Goal: Information Seeking & Learning: Find specific page/section

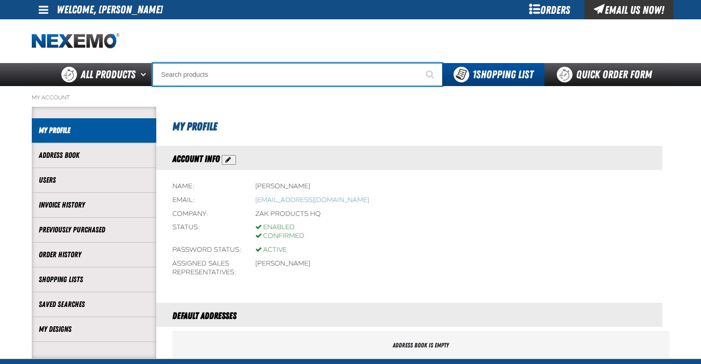
click at [181, 73] on input "Search" at bounding box center [297, 74] width 290 height 23
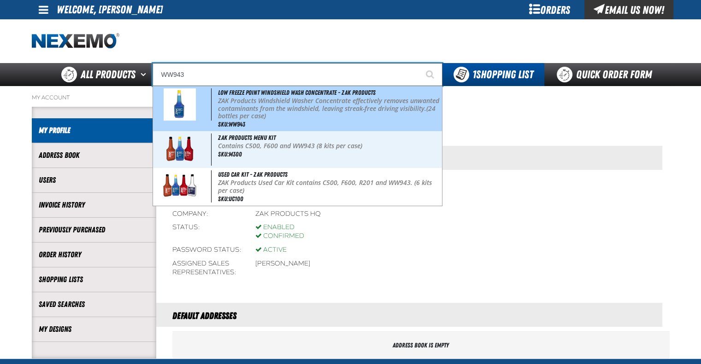
click at [274, 112] on p "ZAK Products Windshield Washer Concentrate effectively removes unwanted contami…" at bounding box center [329, 108] width 222 height 23
type input "Low Freeze Point Windshield Wash Concentrate - ZAK Products"
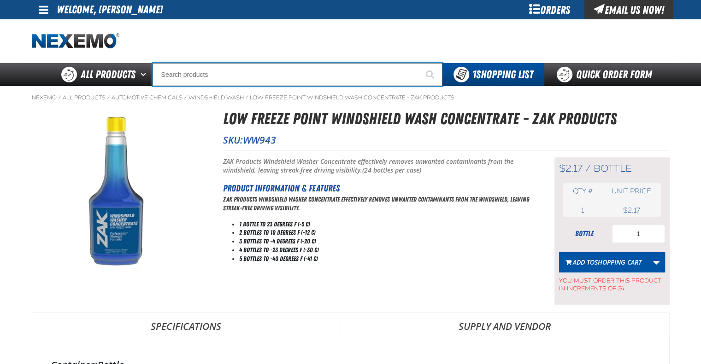
click at [269, 73] on input "Search" at bounding box center [297, 74] width 290 height 23
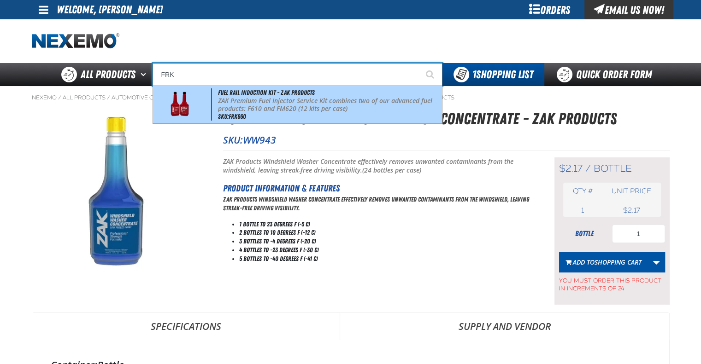
click at [279, 106] on p "ZAK Premium Fuel Injector Service Kit combines two of our advanced fuel product…" at bounding box center [329, 105] width 222 height 16
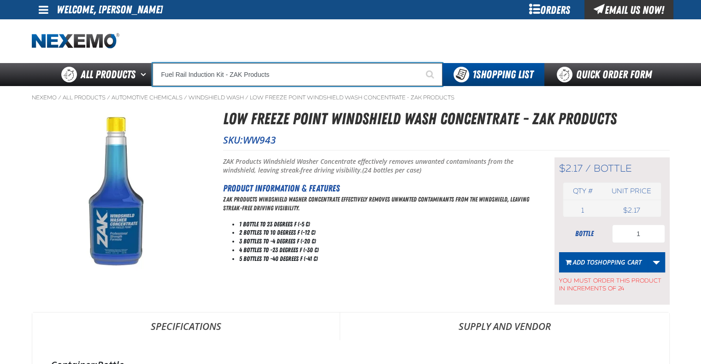
type input "Fuel Rail Induction Kit - ZAK Products"
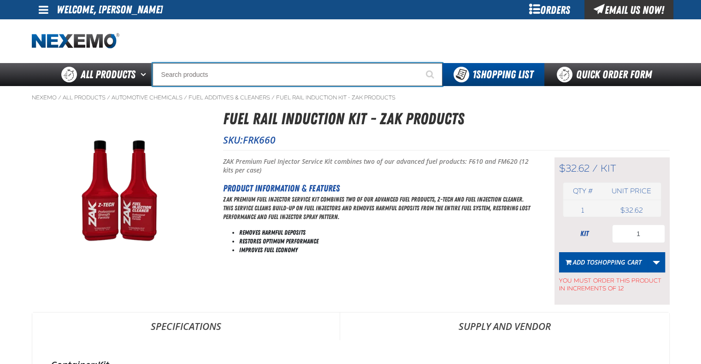
click at [336, 75] on input "Search" at bounding box center [297, 74] width 290 height 23
type input "frk600"
click at [419, 63] on button "Start Searching" at bounding box center [430, 74] width 23 height 23
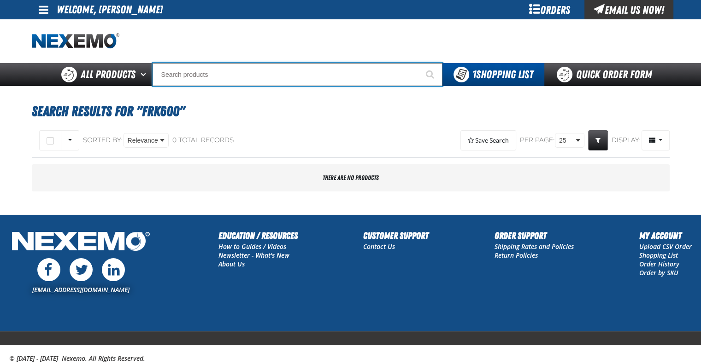
click at [336, 75] on input "Search" at bounding box center [297, 74] width 290 height 23
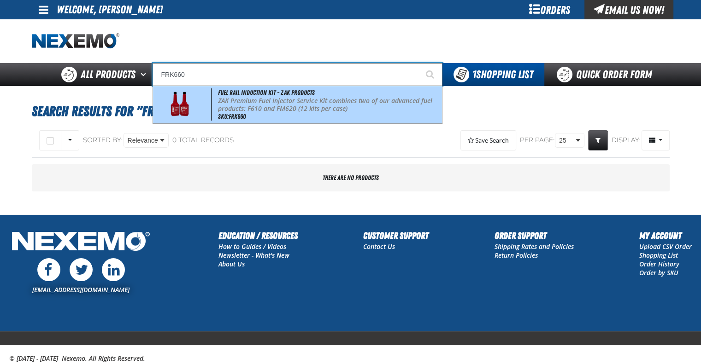
click at [336, 105] on p "ZAK Premium Fuel Injector Service Kit combines two of our advanced fuel product…" at bounding box center [329, 105] width 222 height 16
type input "Fuel Rail Induction Kit - ZAK Products"
